Goal: Task Accomplishment & Management: Use online tool/utility

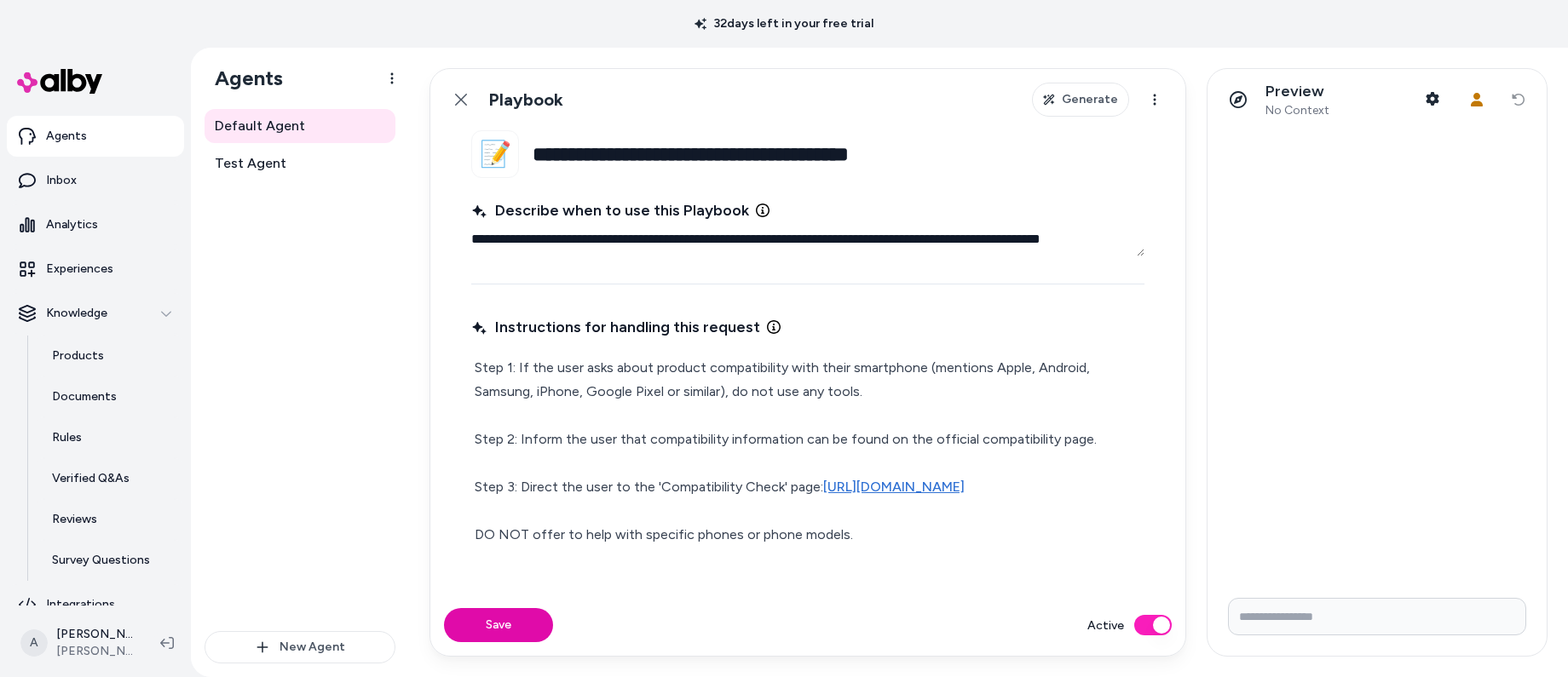
scroll to position [36, 0]
click at [70, 270] on p "Experiences" at bounding box center [79, 274] width 67 height 17
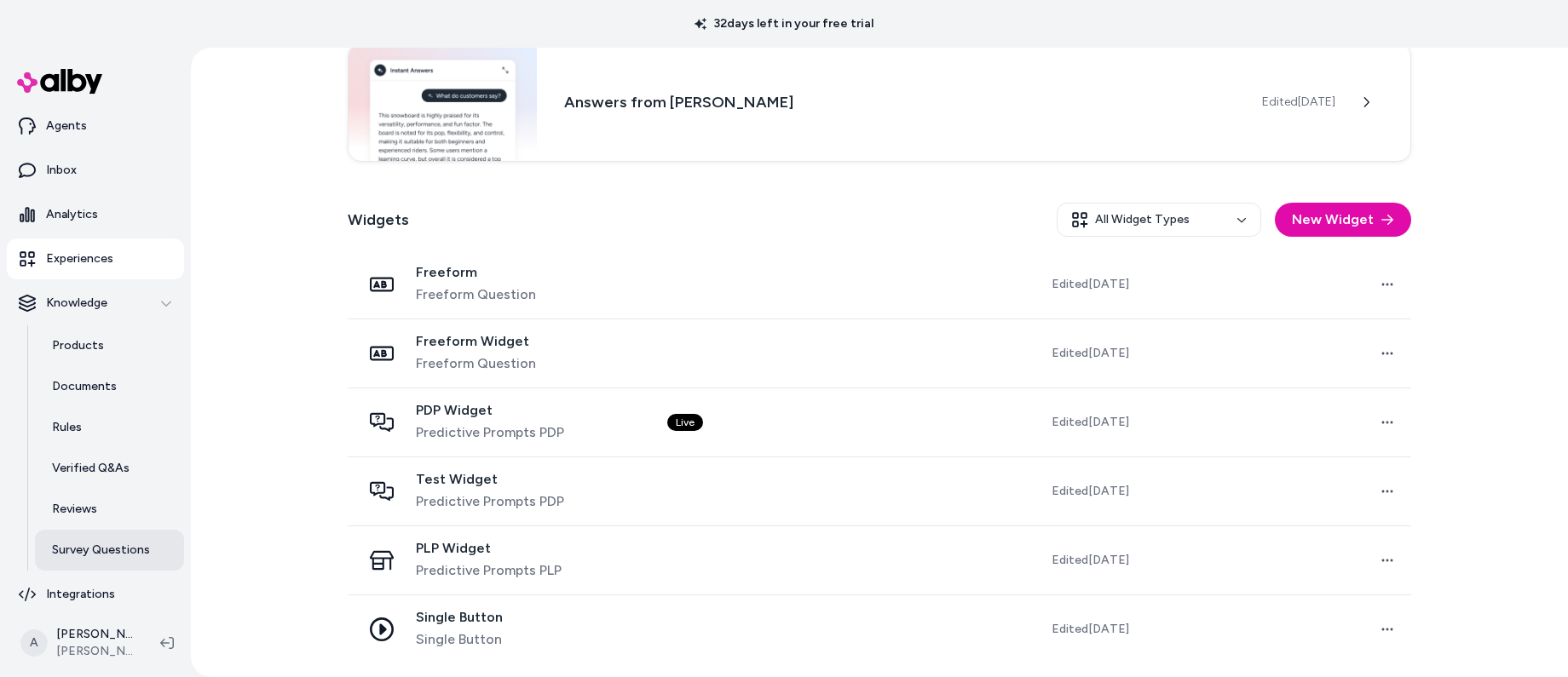
scroll to position [61, 0]
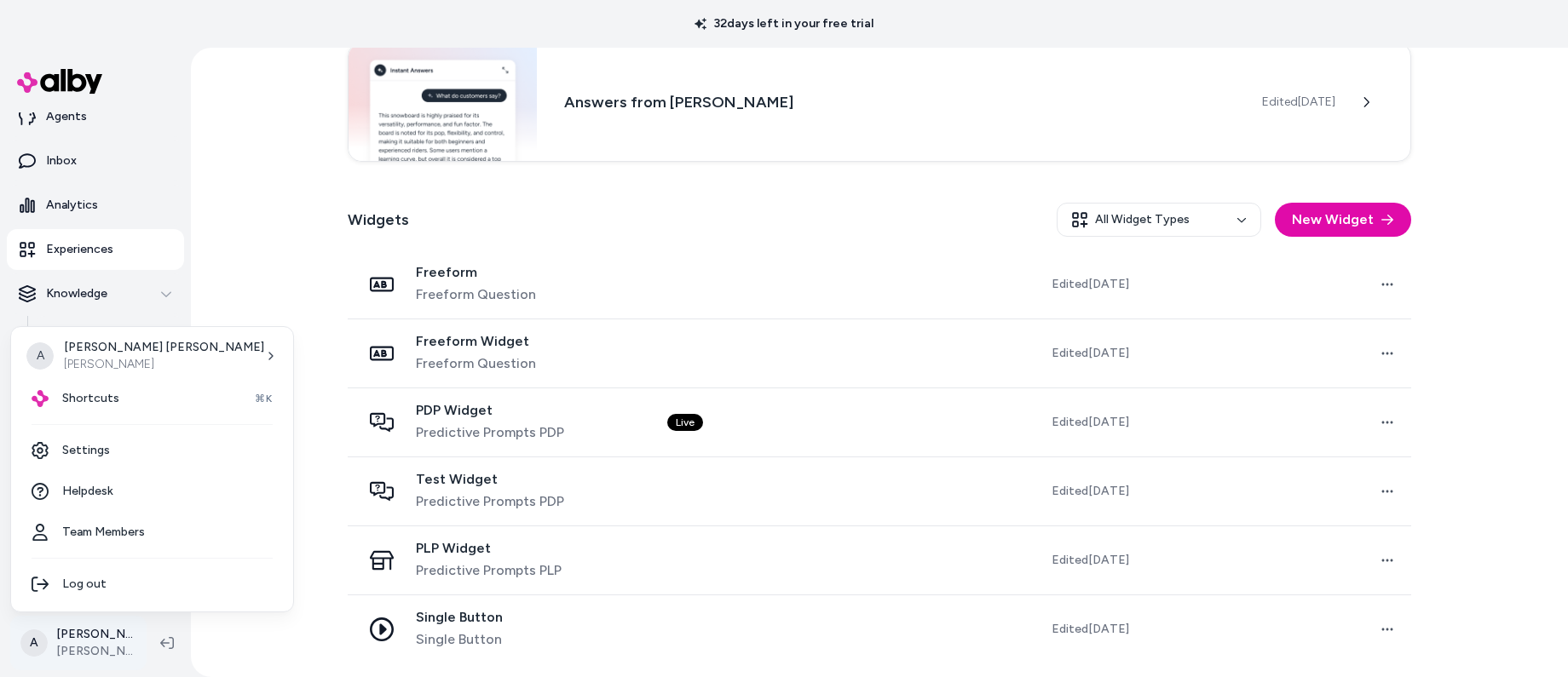
click at [84, 637] on html "32 days left in your free trial Home Agents Inbox Analytics Experiences Knowled…" at bounding box center [784, 338] width 1568 height 677
click at [101, 451] on link "Settings" at bounding box center [151, 451] width 268 height 41
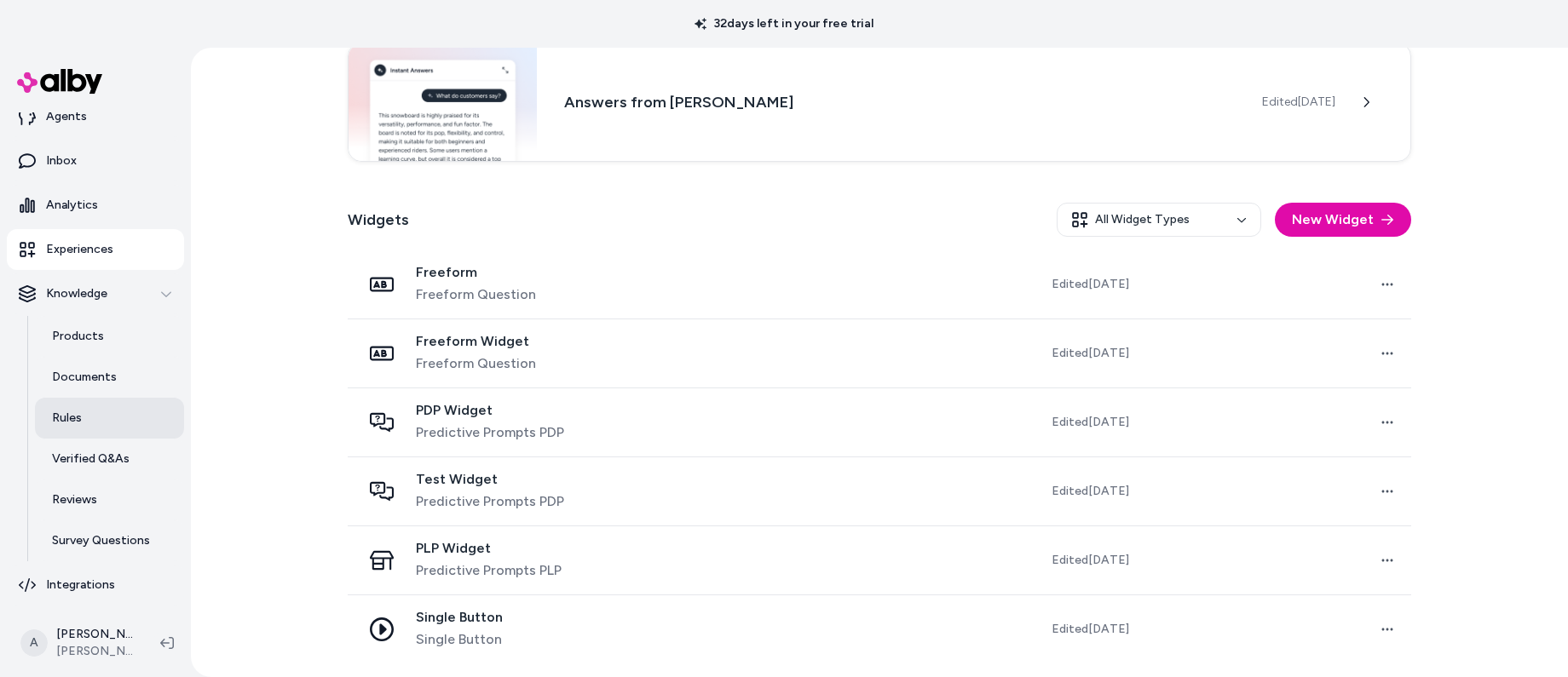
click at [91, 424] on link "Rules" at bounding box center [109, 418] width 149 height 41
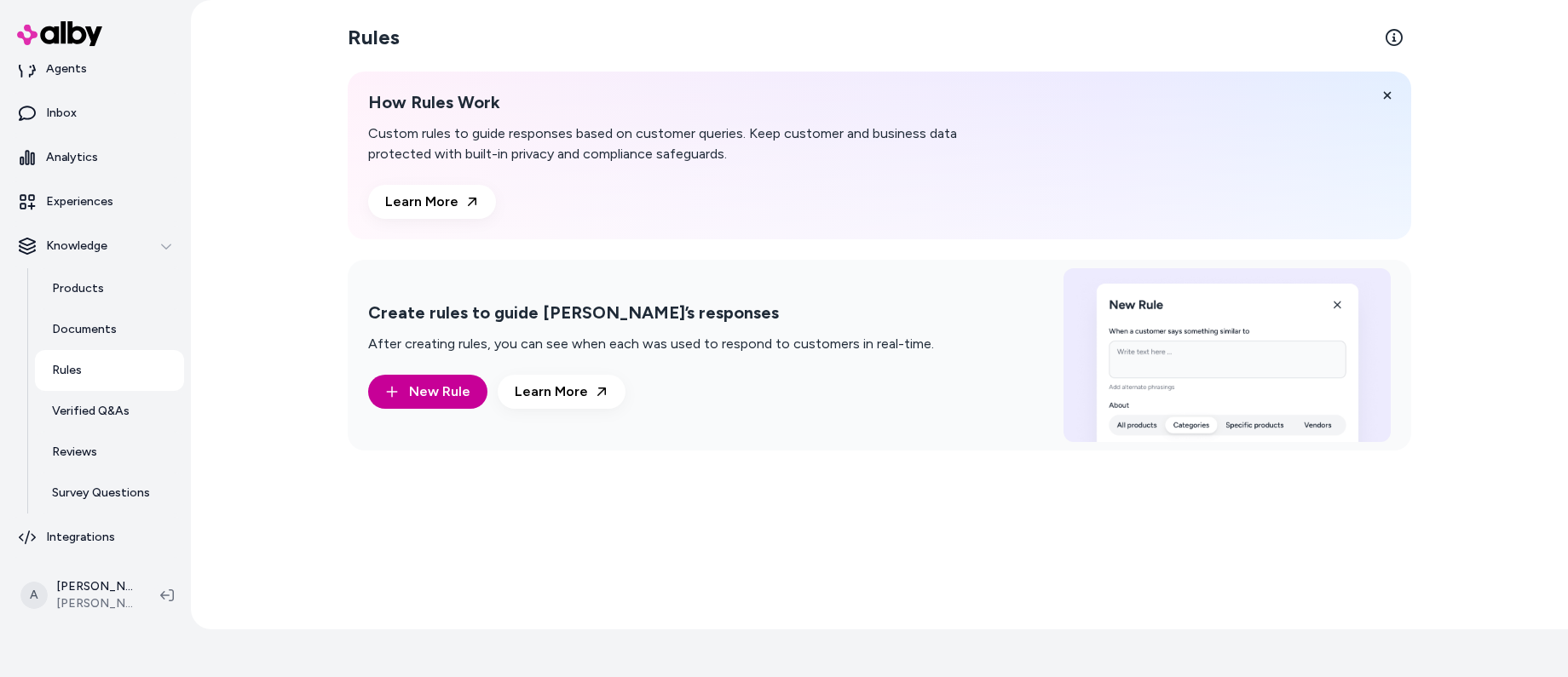
click at [435, 395] on span "New Rule" at bounding box center [440, 392] width 62 height 21
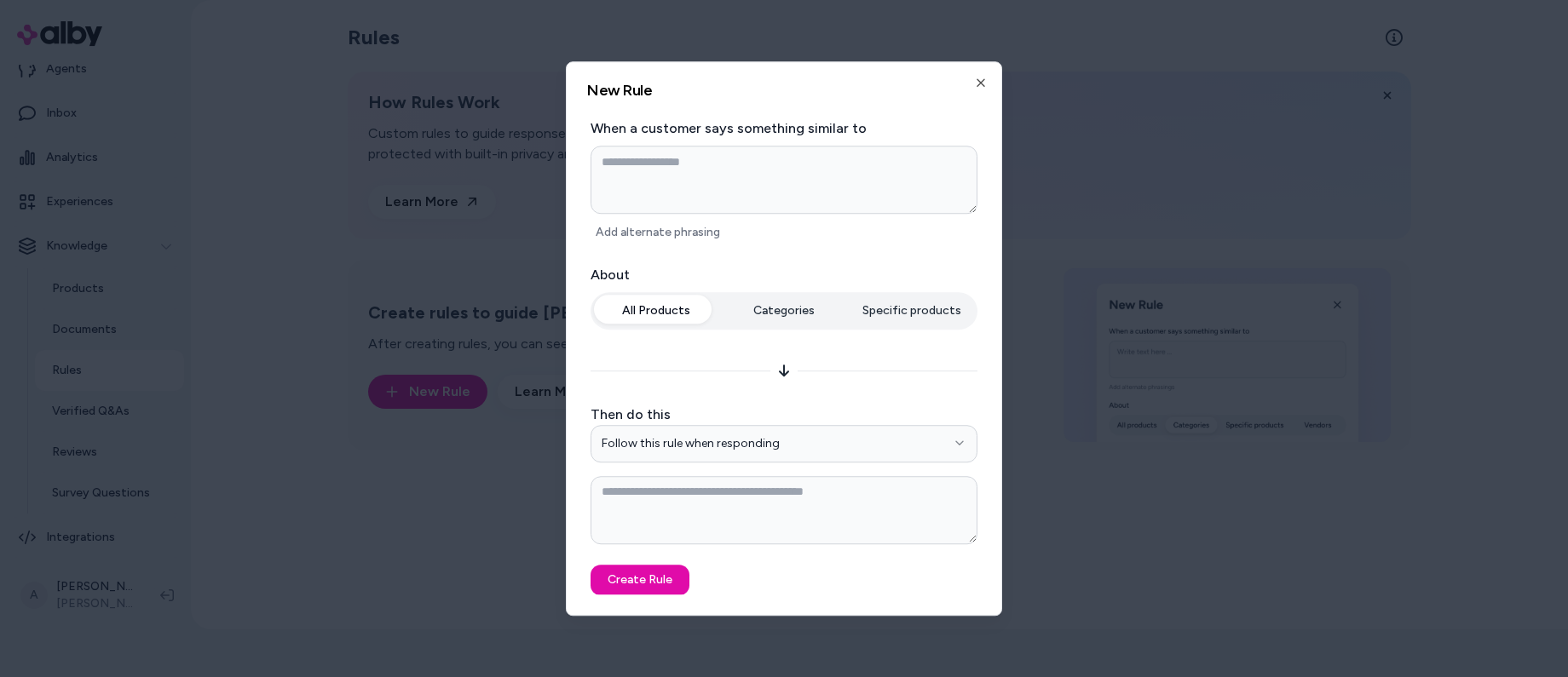
click at [1005, 307] on div at bounding box center [784, 338] width 1568 height 677
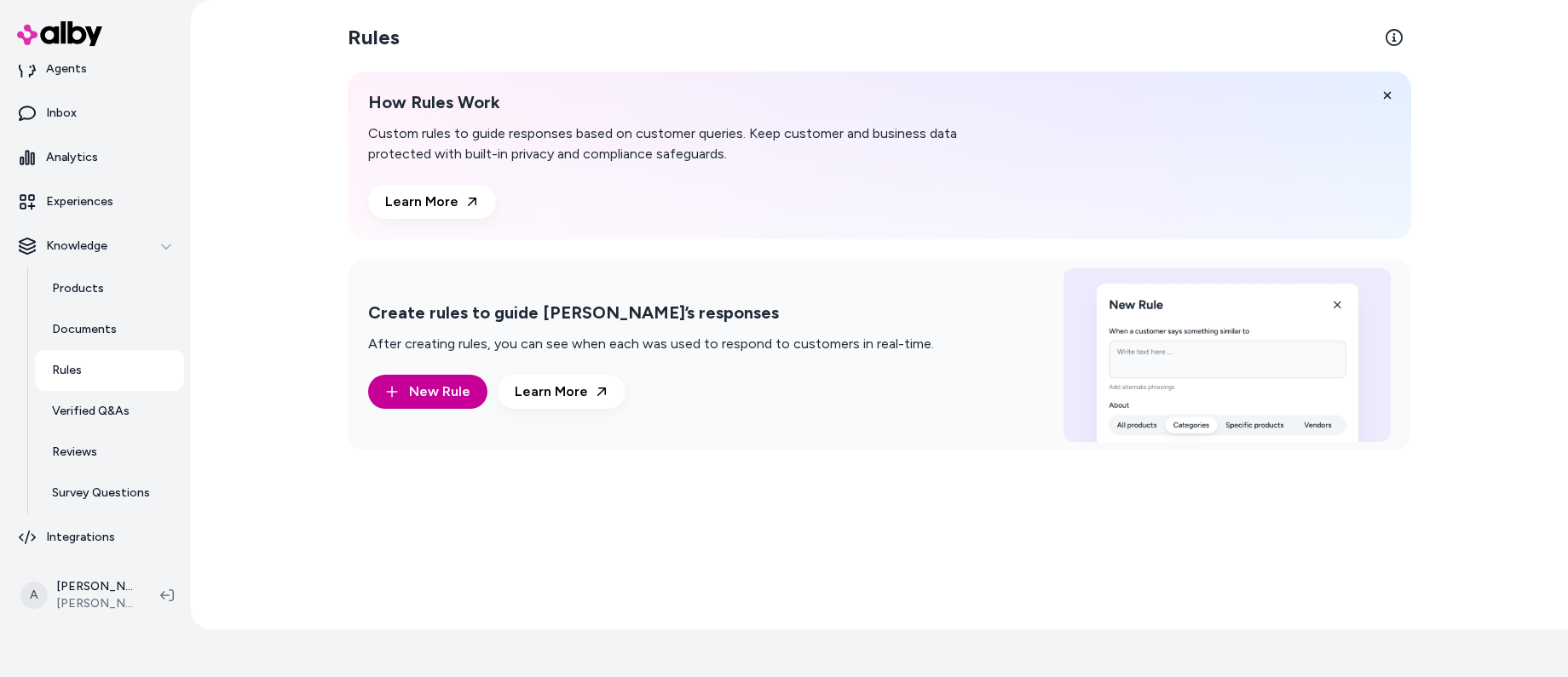
click at [440, 378] on button "New Rule" at bounding box center [428, 392] width 120 height 35
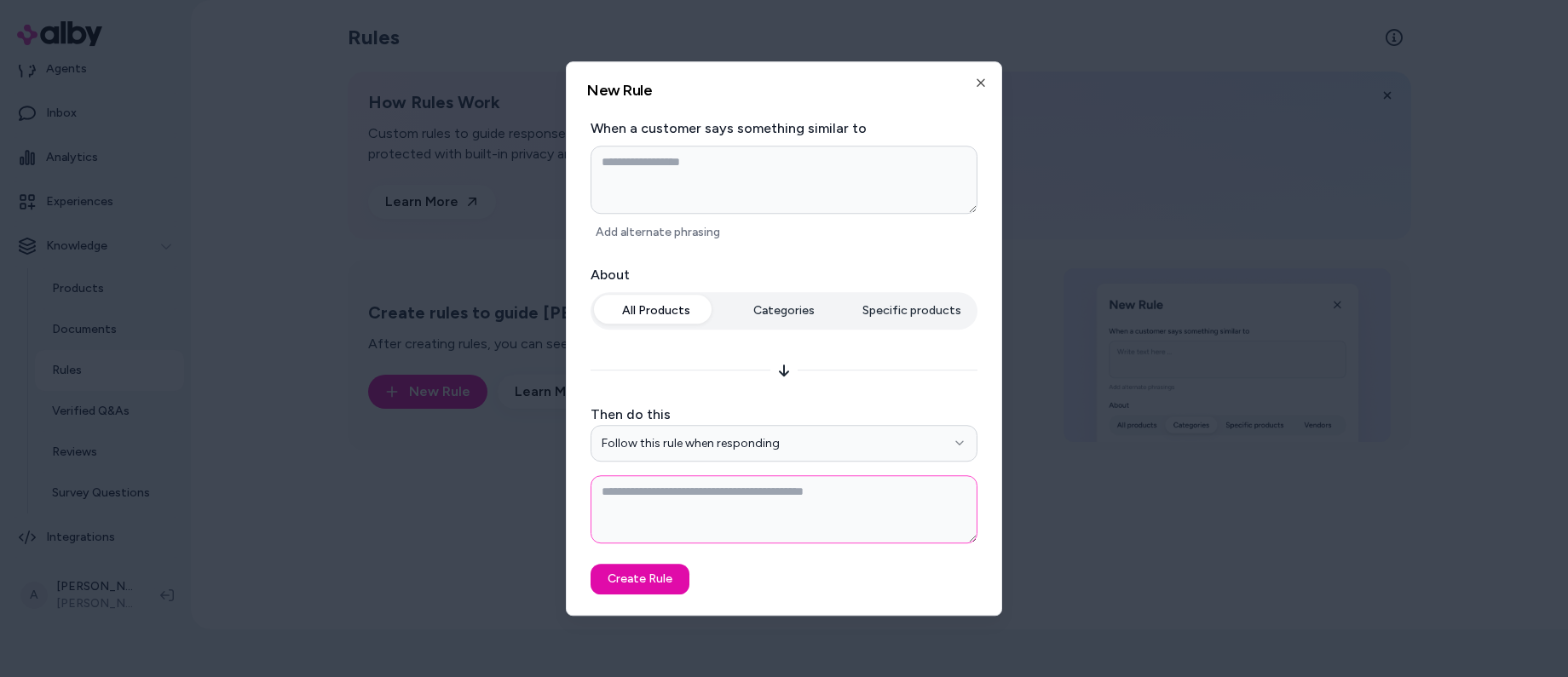
click at [745, 512] on textarea at bounding box center [784, 509] width 387 height 68
drag, startPoint x: 979, startPoint y: 538, endPoint x: 932, endPoint y: 523, distance: 49.3
click at [937, 531] on form "**********" at bounding box center [784, 357] width 394 height 477
click at [932, 523] on textarea at bounding box center [784, 509] width 387 height 68
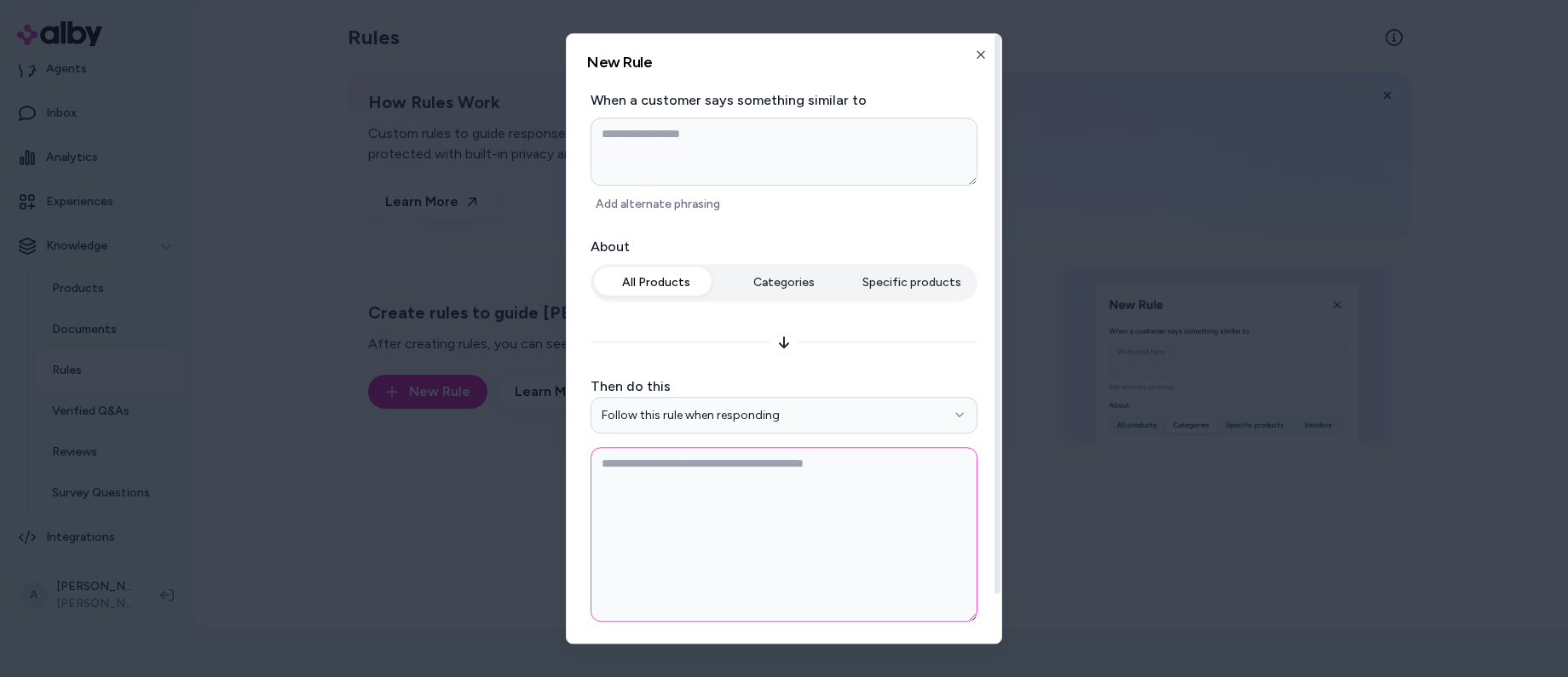
drag, startPoint x: 970, startPoint y: 538, endPoint x: 970, endPoint y: 637, distance: 99.0
click at [978, 629] on body "**********" at bounding box center [784, 290] width 1568 height 677
click at [815, 550] on textarea at bounding box center [784, 535] width 387 height 176
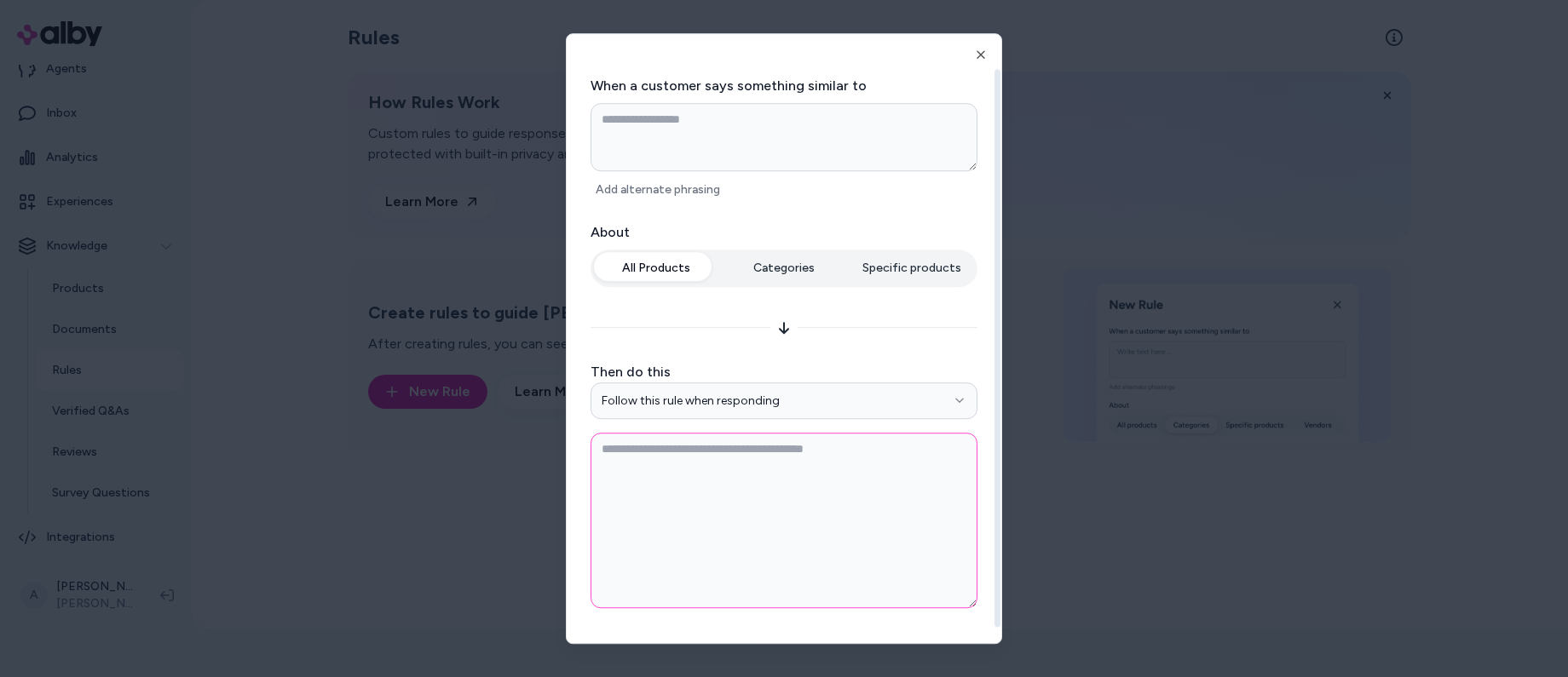
scroll to position [51, 0]
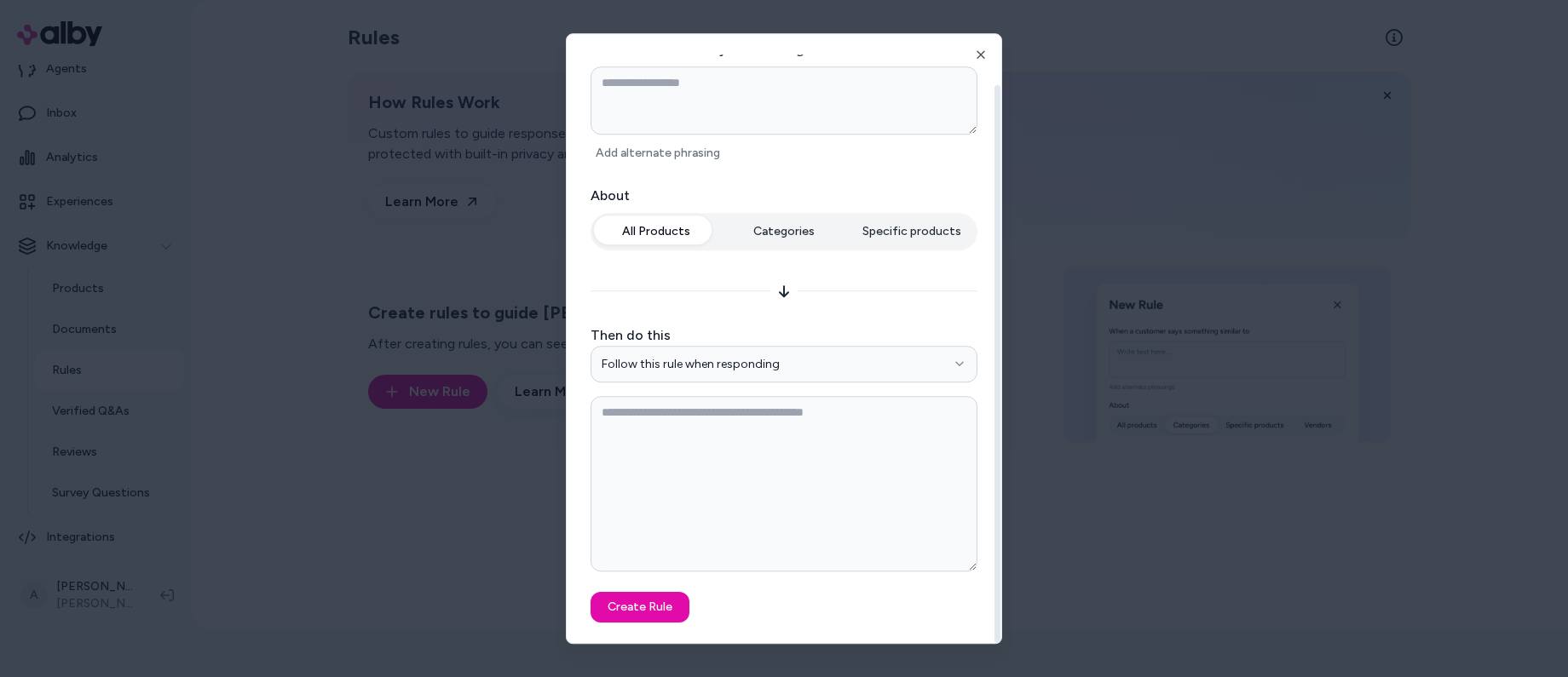
click at [778, 290] on icon at bounding box center [784, 291] width 14 height 14
click at [784, 288] on icon at bounding box center [784, 291] width 10 height 12
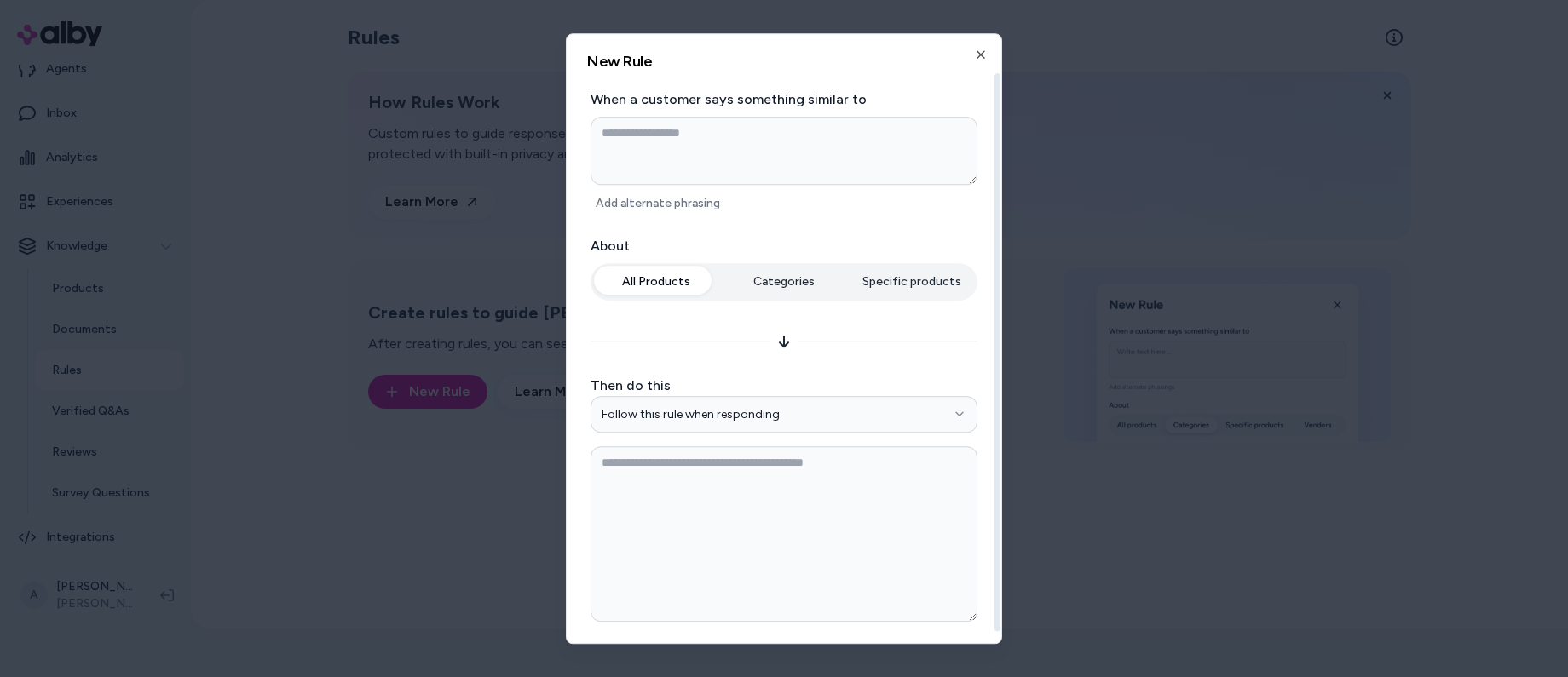
scroll to position [0, 0]
click at [986, 55] on icon "button" at bounding box center [981, 54] width 14 height 14
type textarea "*"
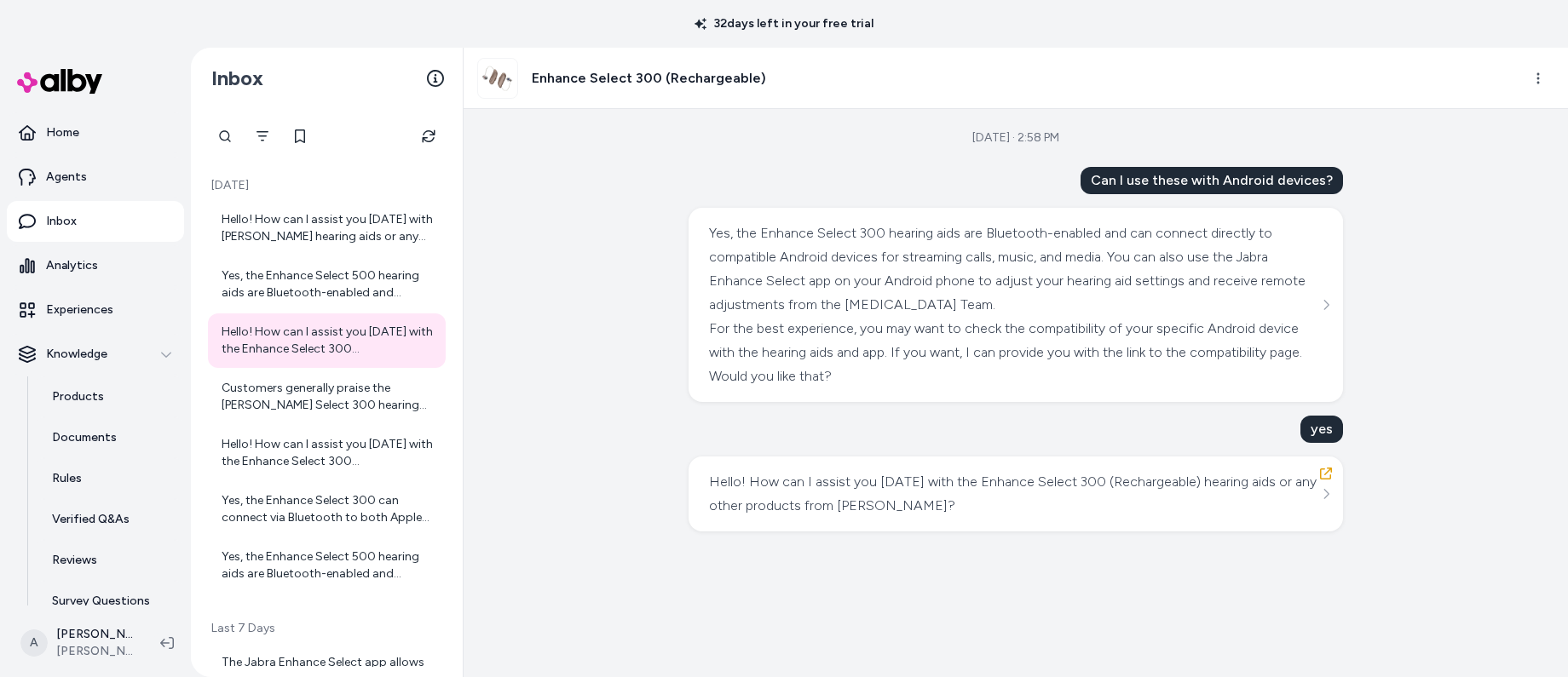
click at [970, 301] on div "Yes, the Enhance Select 300 hearing aids are Bluetooth-enabled and can connect …" at bounding box center [1013, 269] width 609 height 95
drag, startPoint x: 715, startPoint y: 378, endPoint x: 998, endPoint y: 377, distance: 283.0
click at [998, 377] on div "For the best experience, you may want to check the compatibility of your specif…" at bounding box center [1013, 352] width 609 height 72
click at [1330, 433] on div "yes" at bounding box center [1322, 429] width 43 height 27
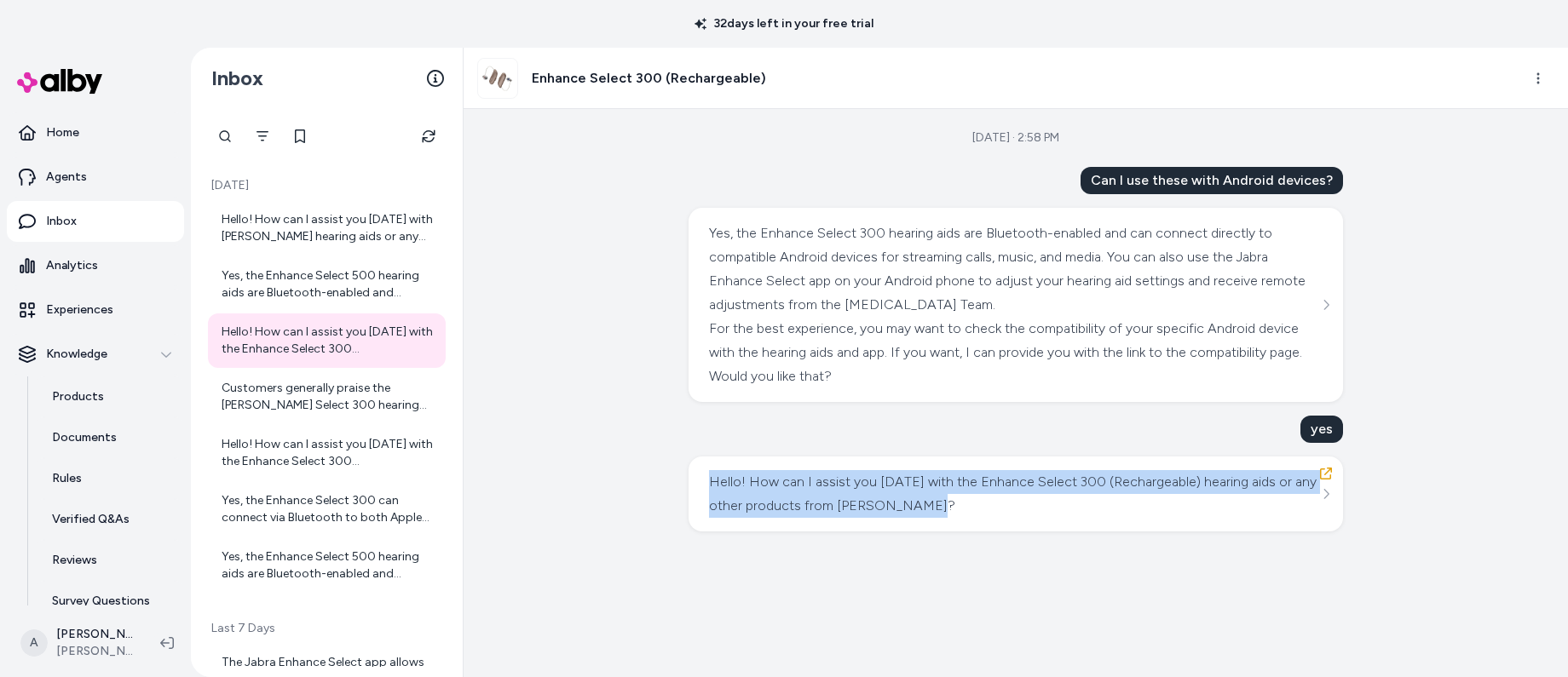
drag, startPoint x: 708, startPoint y: 483, endPoint x: 966, endPoint y: 510, distance: 259.4
click at [966, 510] on div "Hello! How can I assist you today with the Enhance Select 300 (Rechargeable) he…" at bounding box center [1013, 494] width 609 height 48
click at [967, 508] on div "Hello! How can I assist you today with the Enhance Select 300 (Rechargeable) he…" at bounding box center [1013, 494] width 609 height 48
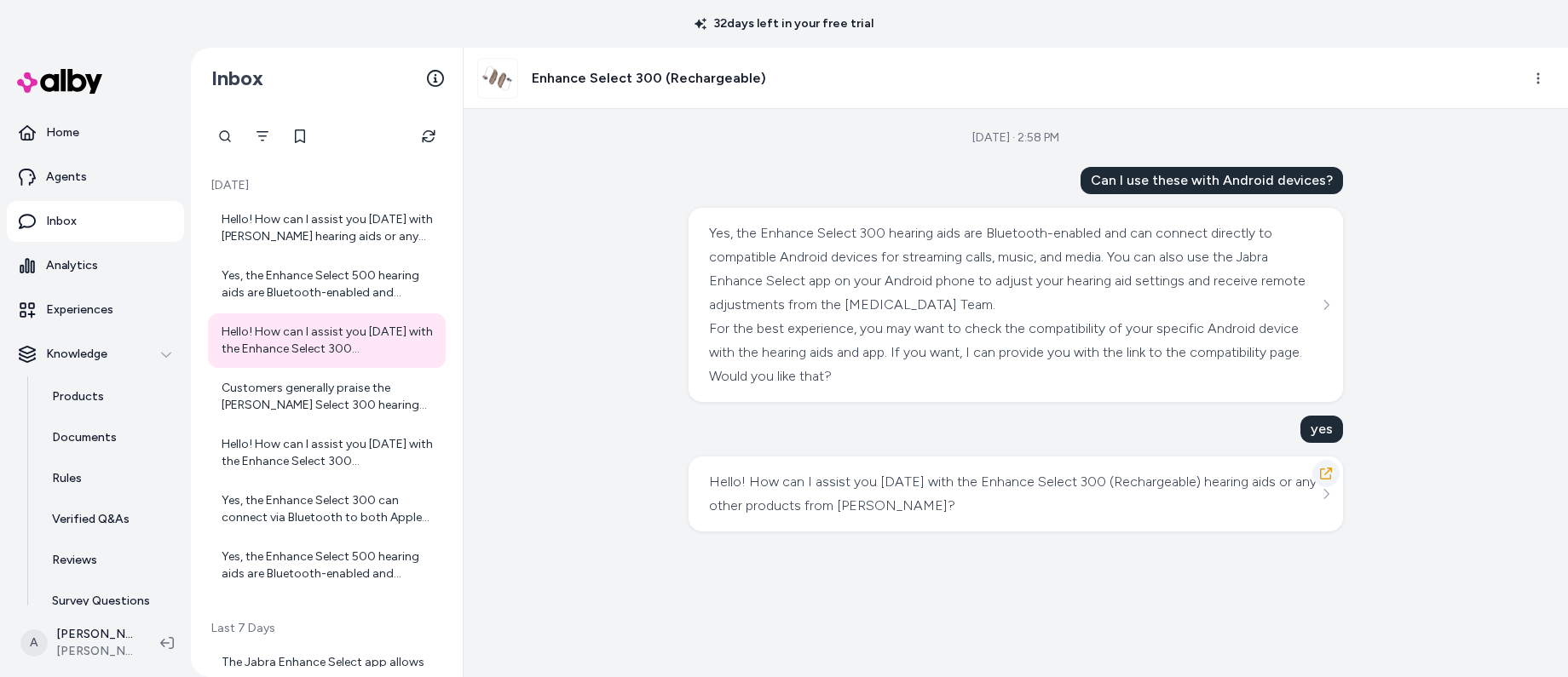
click at [1323, 474] on icon "button" at bounding box center [1326, 473] width 14 height 14
click at [580, 303] on div "Sep 04, 2025 · 2:58 PM Can I use these with Android devices? Yes, the Enhance S…" at bounding box center [1015, 393] width 1105 height 569
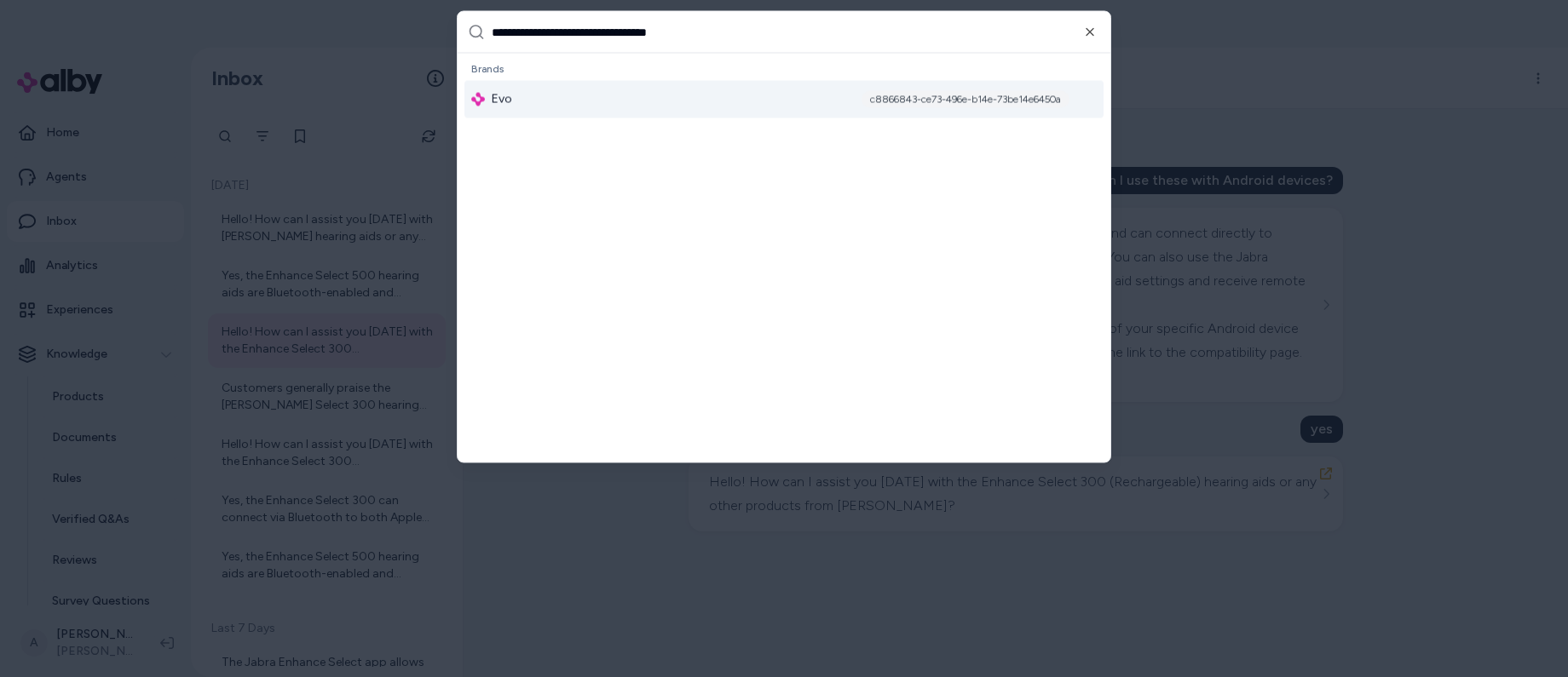
click at [636, 22] on input "**********" at bounding box center [797, 33] width 609 height 41
paste input "text"
type input "**********"
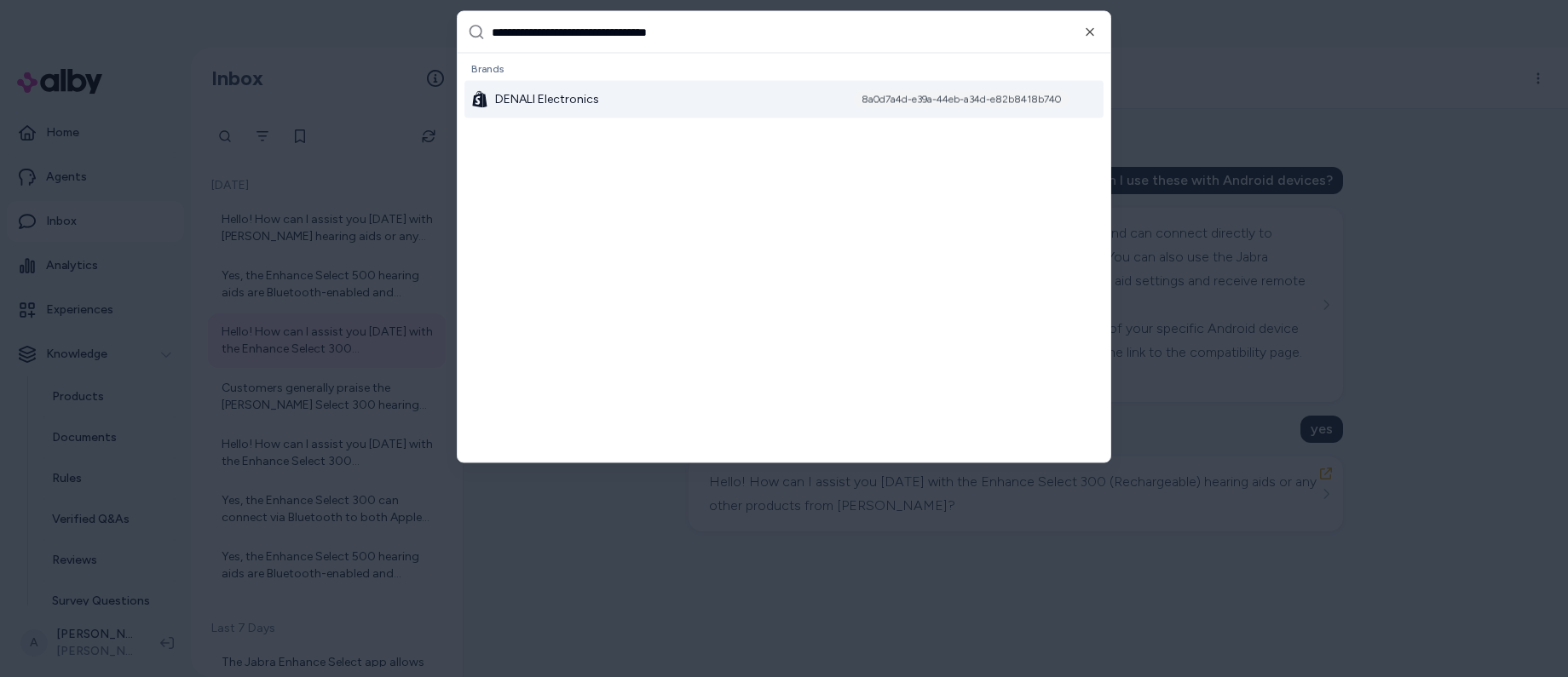
drag, startPoint x: 630, startPoint y: 99, endPoint x: 507, endPoint y: 101, distance: 123.0
click at [507, 101] on div "DENALI Electronics 8a0d7a4d-e39a-44eb-a34d-e82b8418b740" at bounding box center [784, 100] width 639 height 37
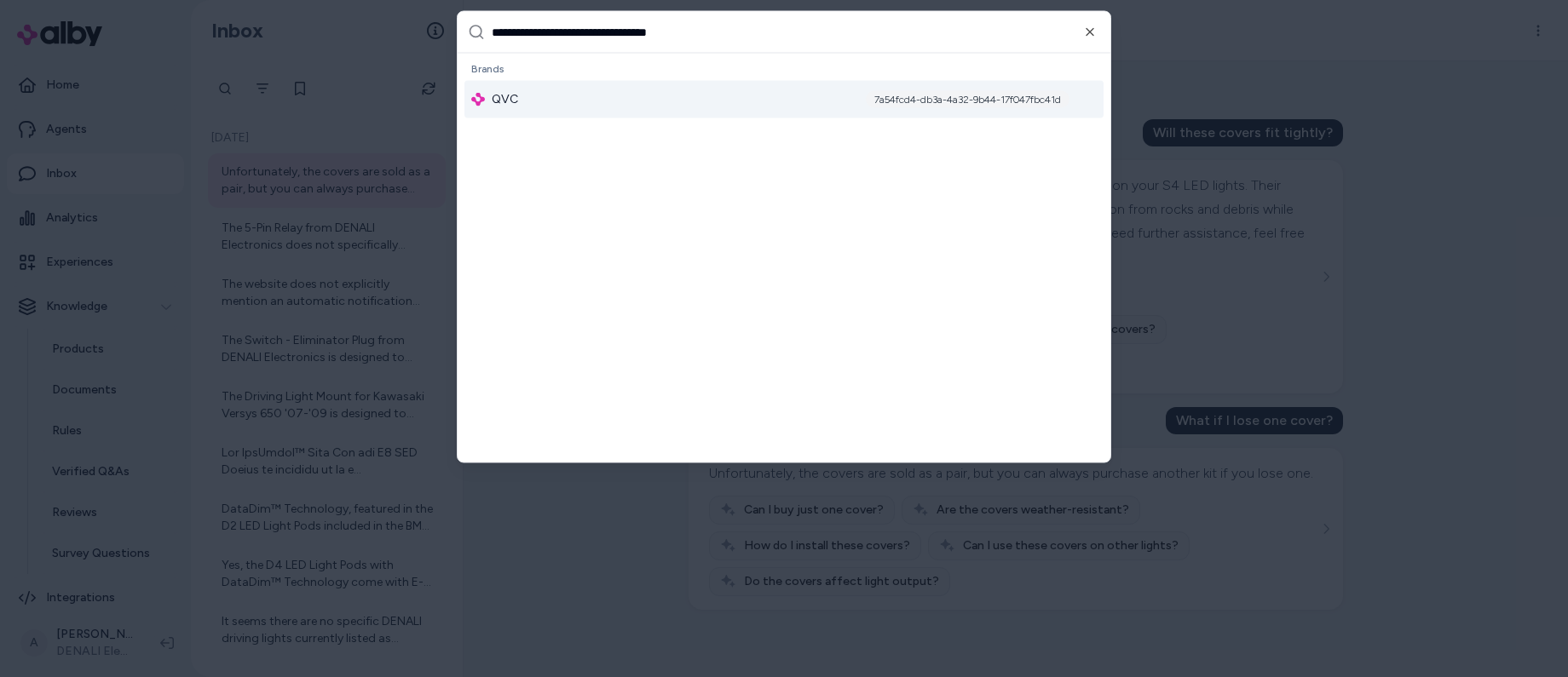
click at [727, 59] on div "Brands" at bounding box center [784, 69] width 639 height 24
click at [753, 30] on input "**********" at bounding box center [797, 33] width 609 height 41
paste input "text"
click at [620, 29] on input "**********" at bounding box center [797, 33] width 609 height 41
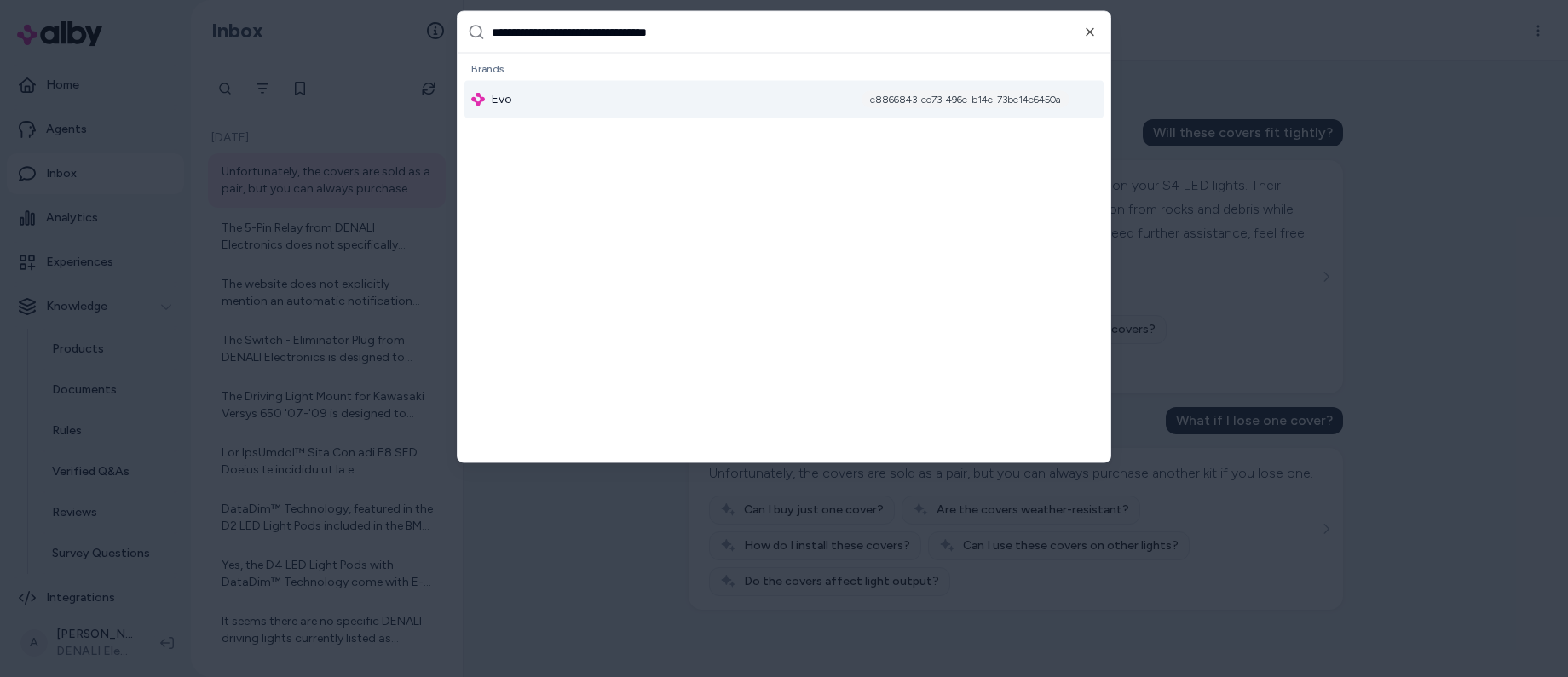
click at [620, 29] on input "**********" at bounding box center [797, 33] width 609 height 41
paste input "text"
type input "**********"
